Goal: Task Accomplishment & Management: Manage account settings

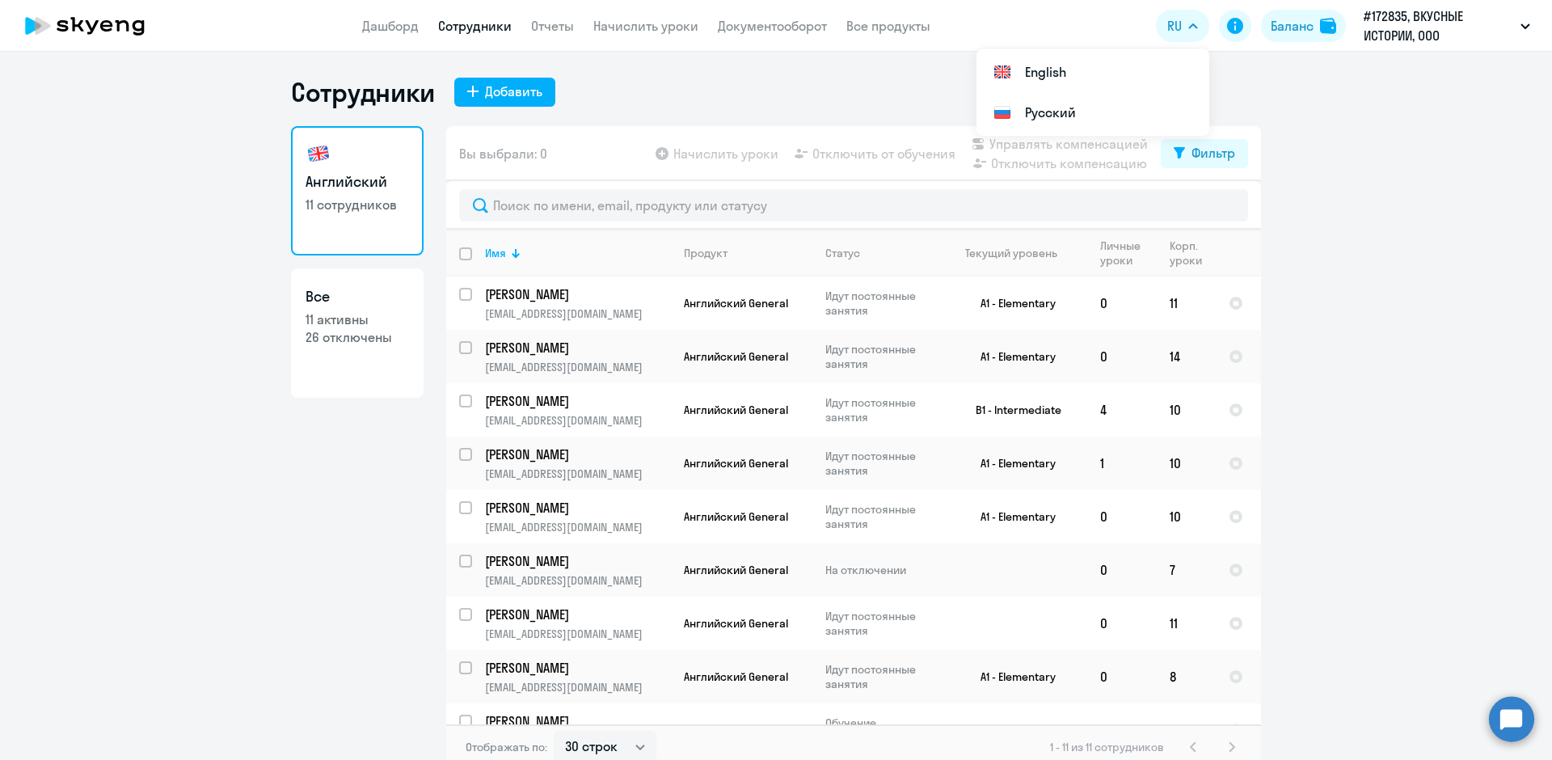
select select "30"
click at [459, 558] on input "select row 41921896" at bounding box center [475, 570] width 32 height 32
checkbox input "true"
click at [899, 154] on span "Отключить от обучения" at bounding box center [883, 153] width 143 height 19
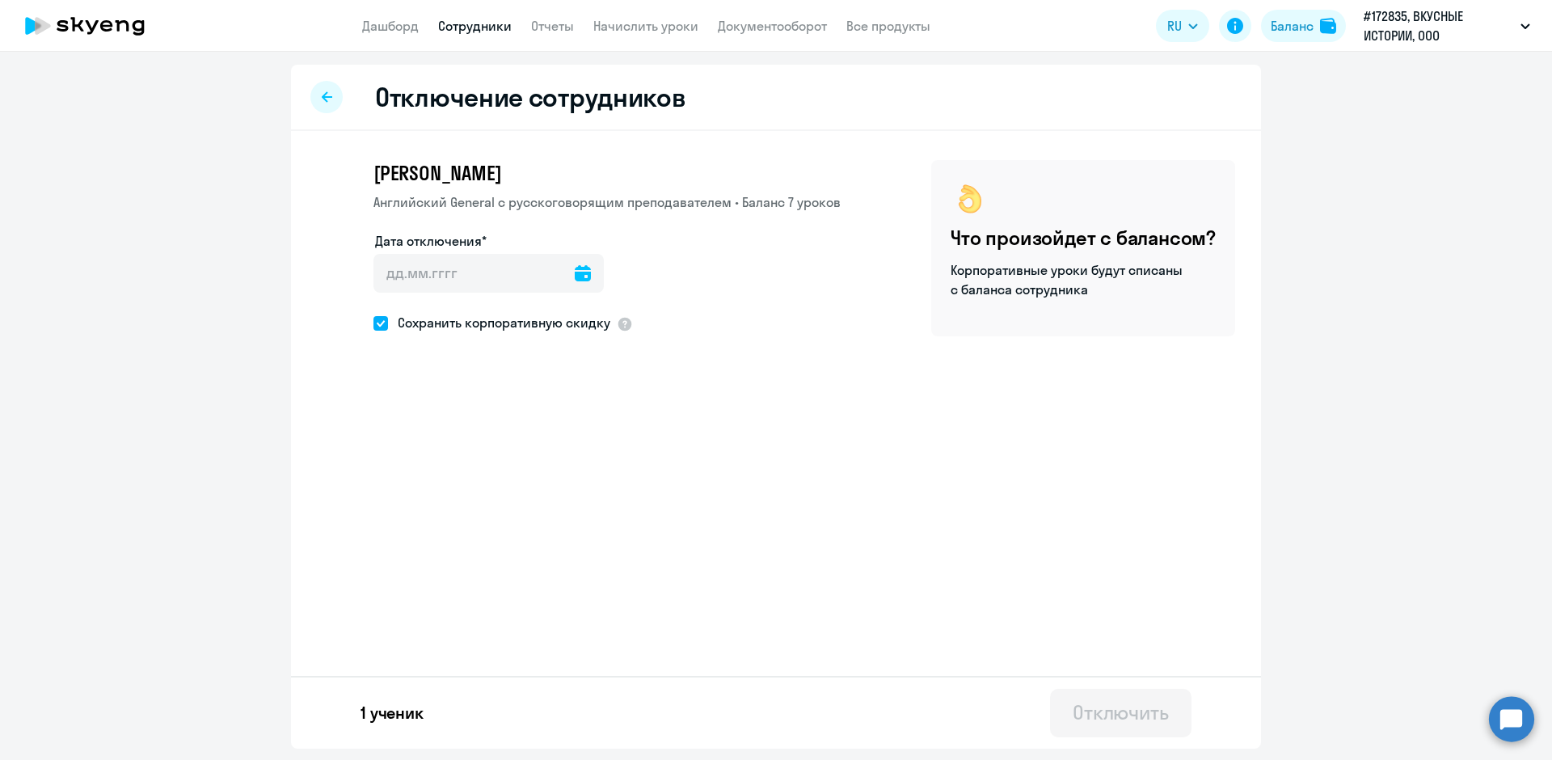
click at [577, 274] on icon at bounding box center [583, 273] width 16 height 16
click at [459, 460] on span "13" at bounding box center [460, 461] width 29 height 29
type input "[DATE]"
click at [1145, 715] on div "Отключить" at bounding box center [1120, 712] width 96 height 26
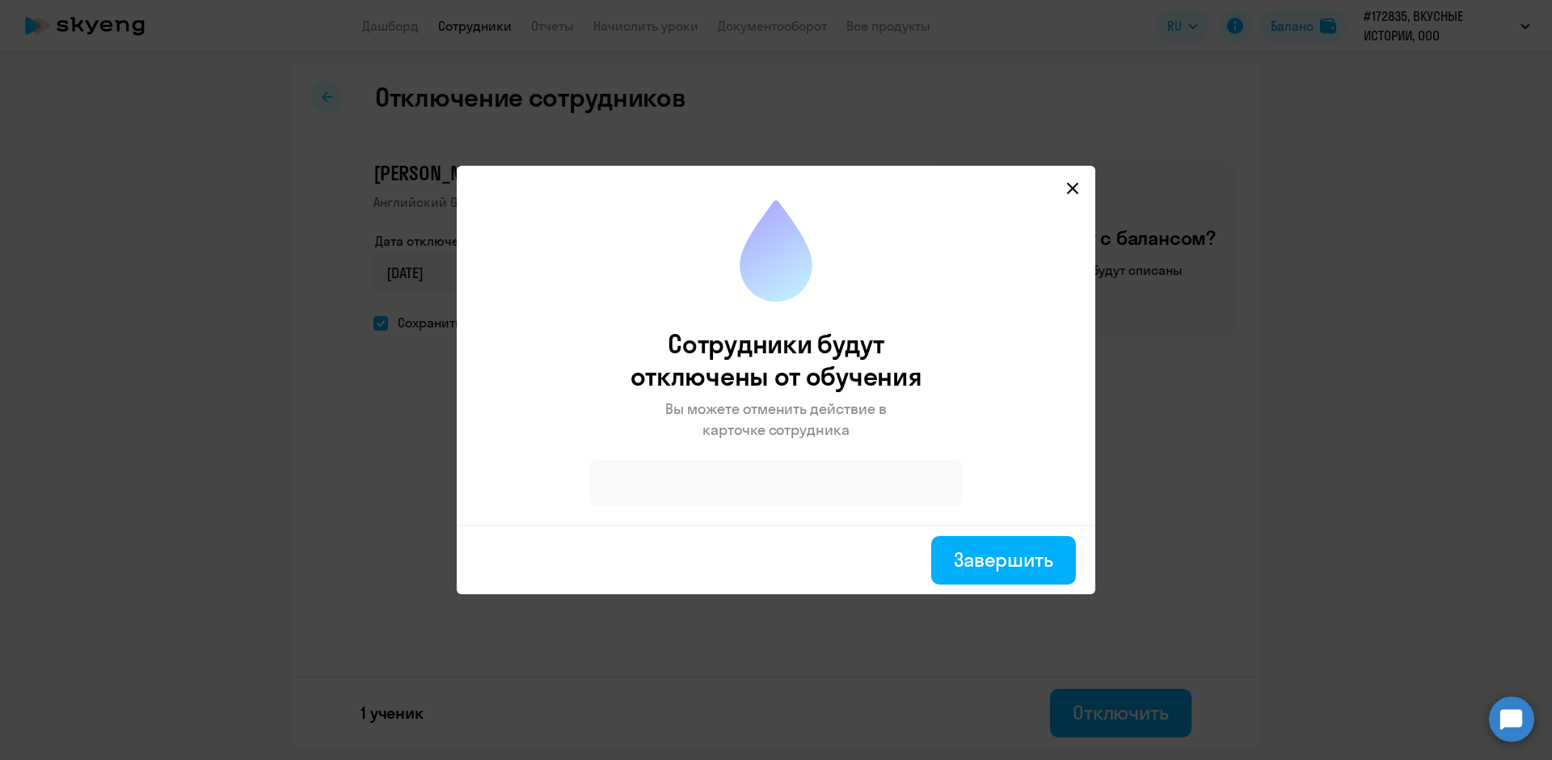
click at [1069, 185] on icon at bounding box center [1072, 188] width 11 height 11
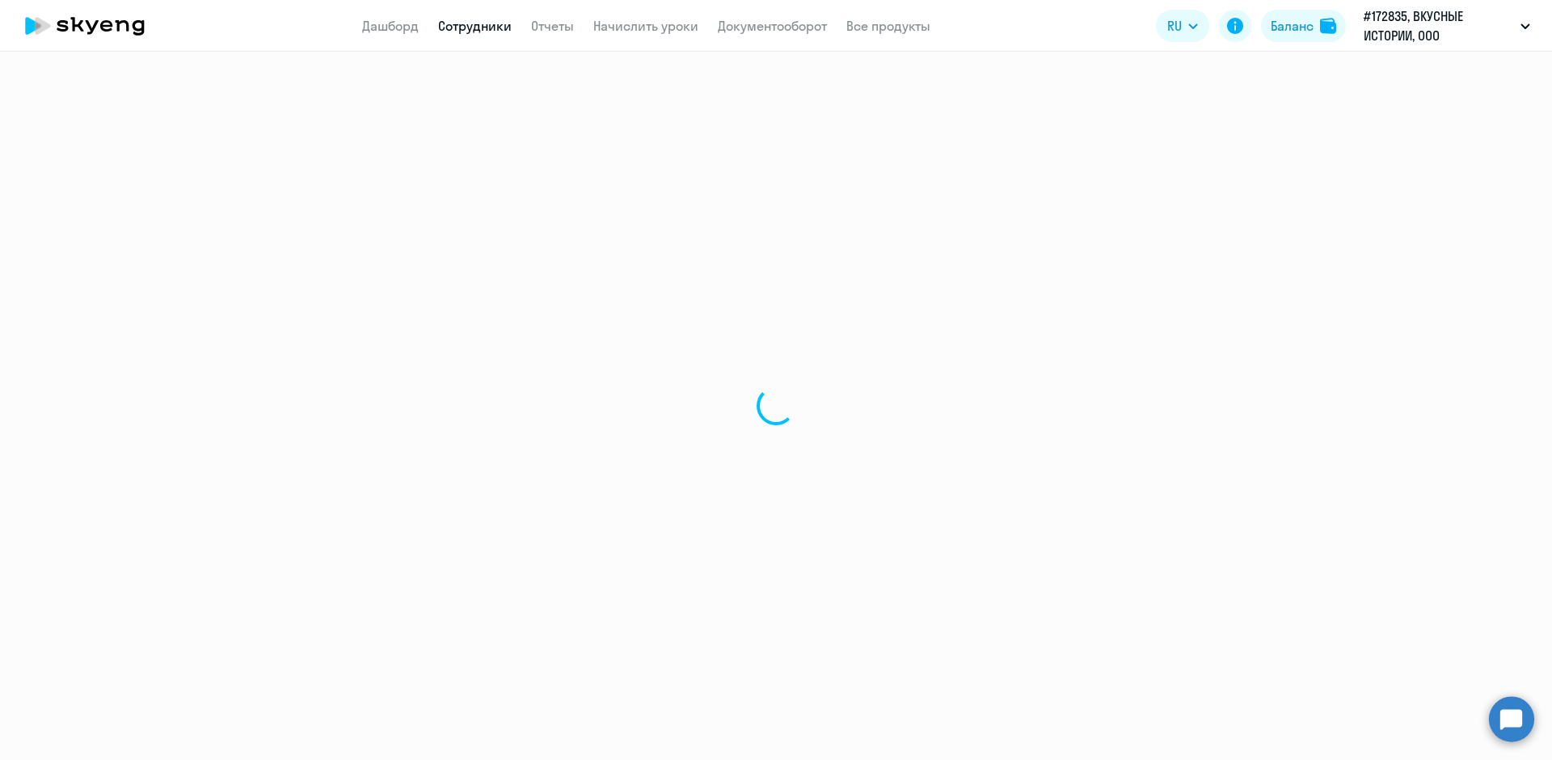
select select "30"
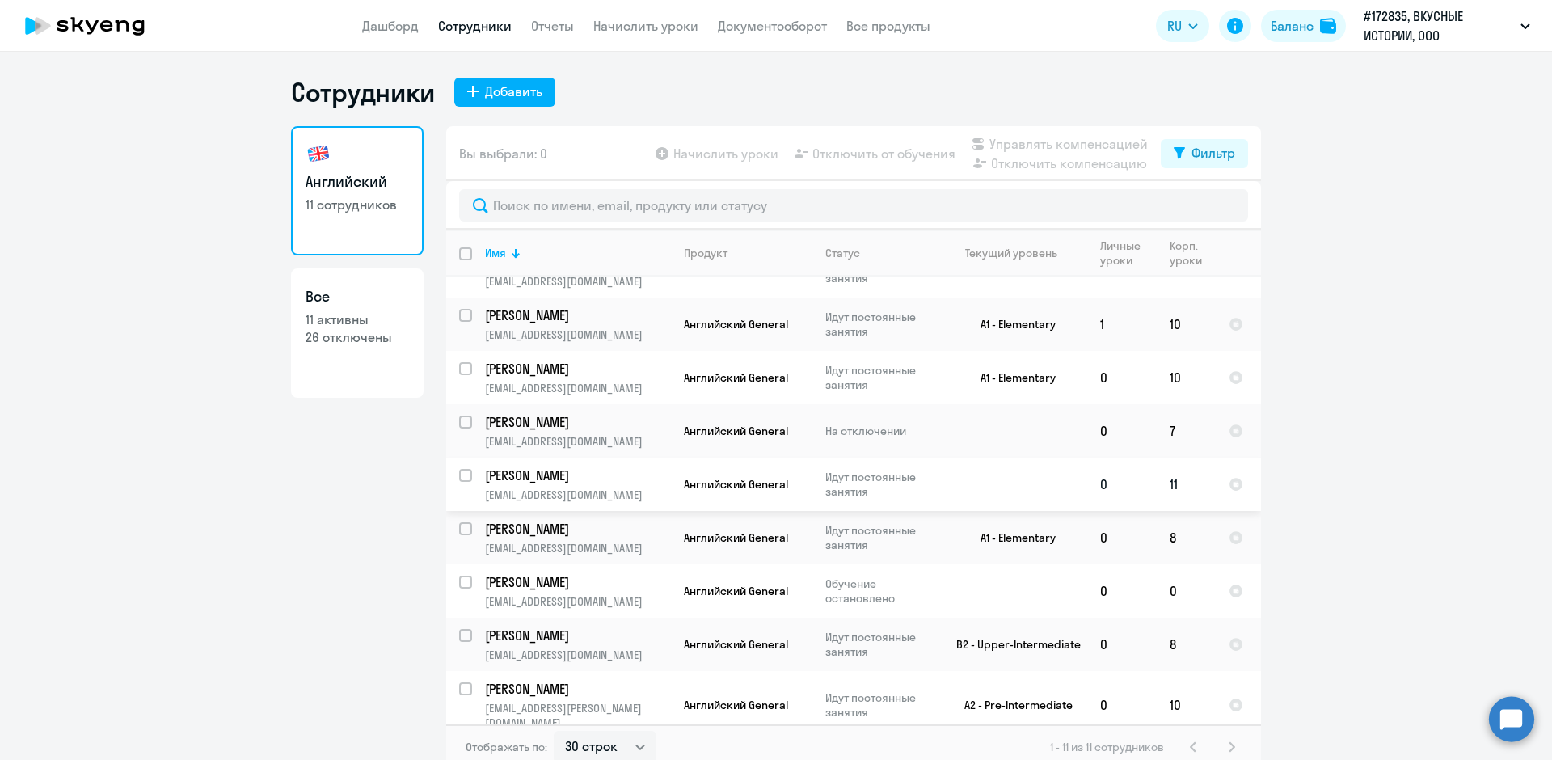
scroll to position [10, 0]
